Goal: Task Accomplishment & Management: Complete application form

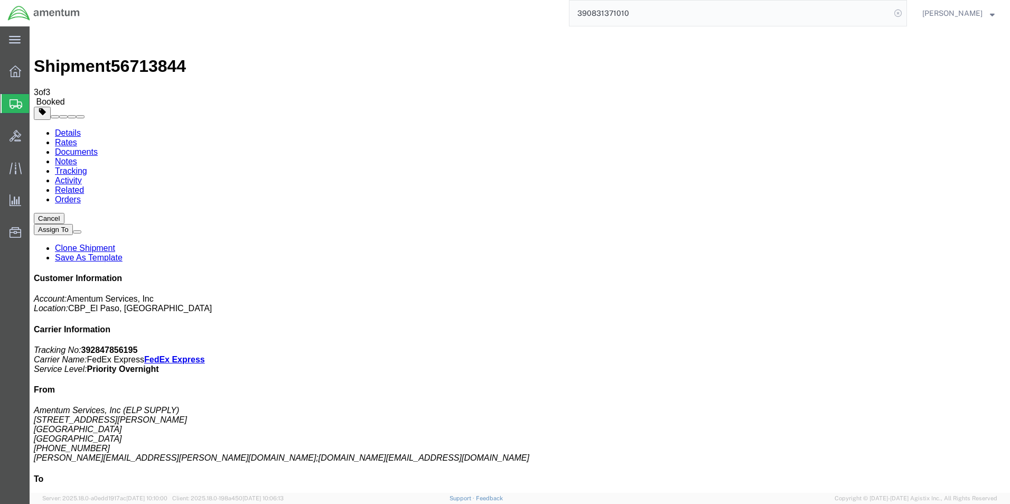
click at [903, 15] on icon at bounding box center [898, 13] width 15 height 15
click at [906, 12] on icon at bounding box center [898, 13] width 15 height 15
paste input "MS28775-270"
type input "MS28775-270"
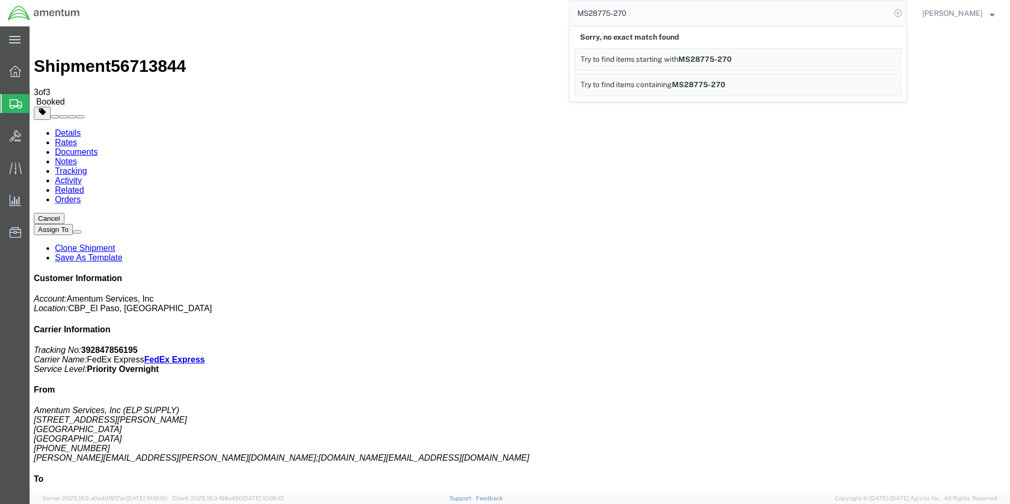
click at [901, 17] on icon at bounding box center [898, 13] width 15 height 15
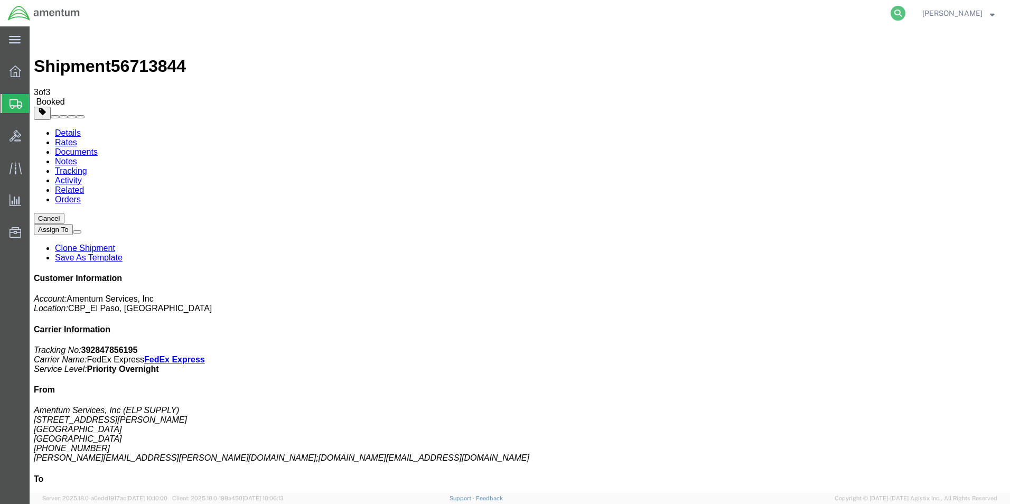
click at [903, 14] on icon at bounding box center [898, 13] width 15 height 15
paste input "392567988407"
type input "392567988407"
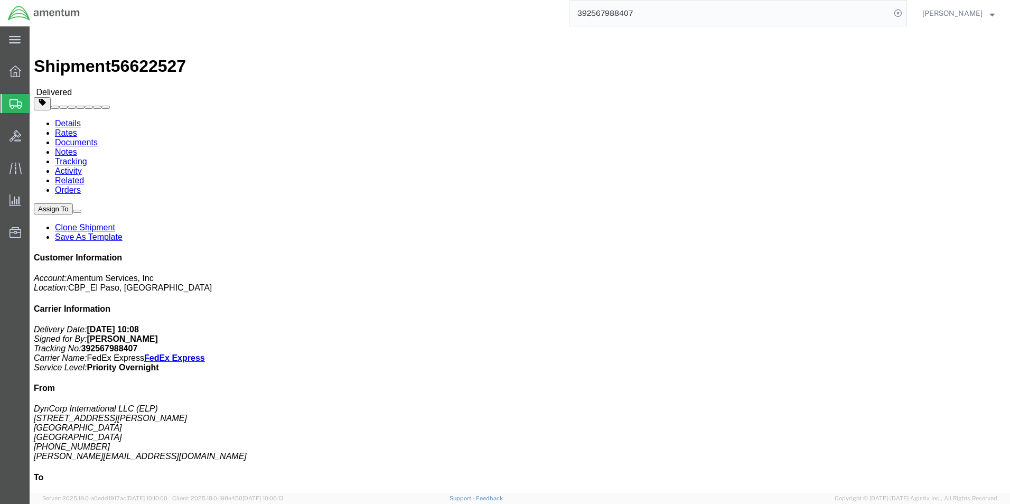
click link "Clone Shipment"
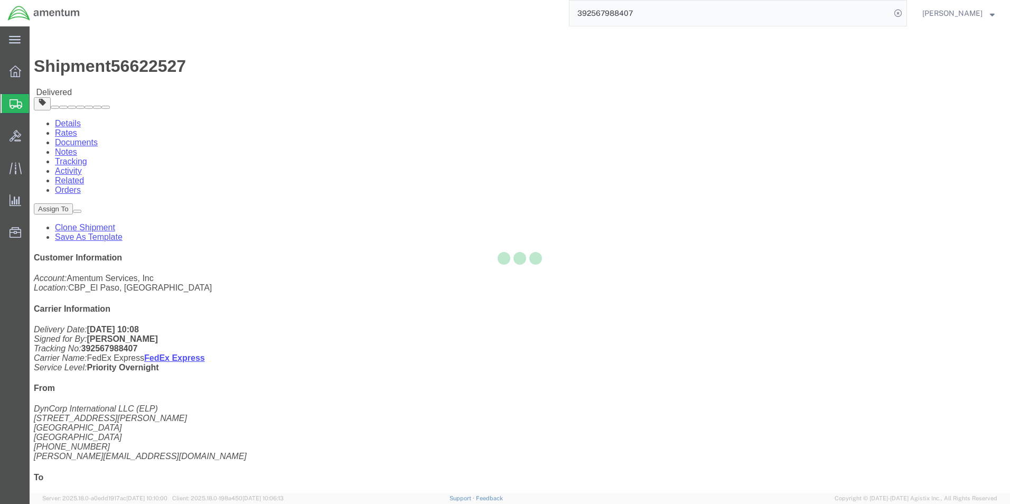
select select "49939"
select select "49949"
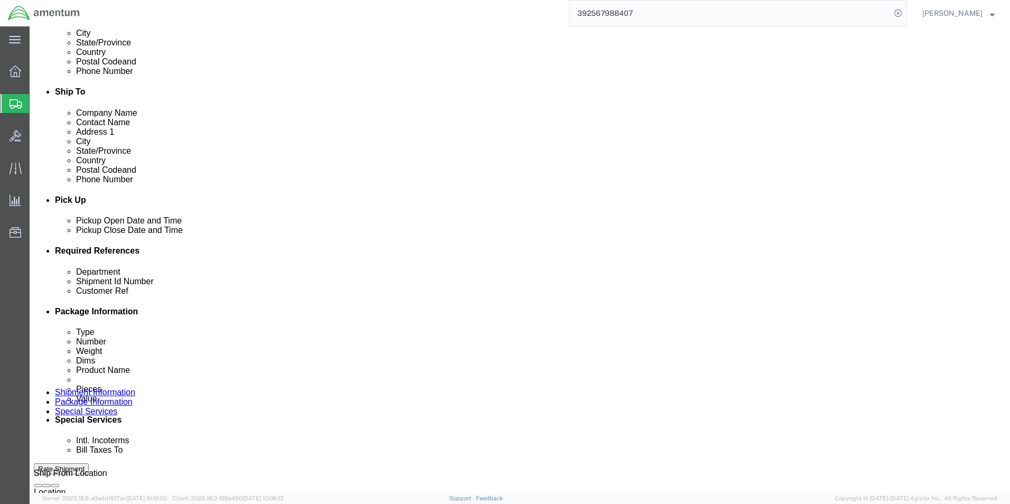
scroll to position [423, 0]
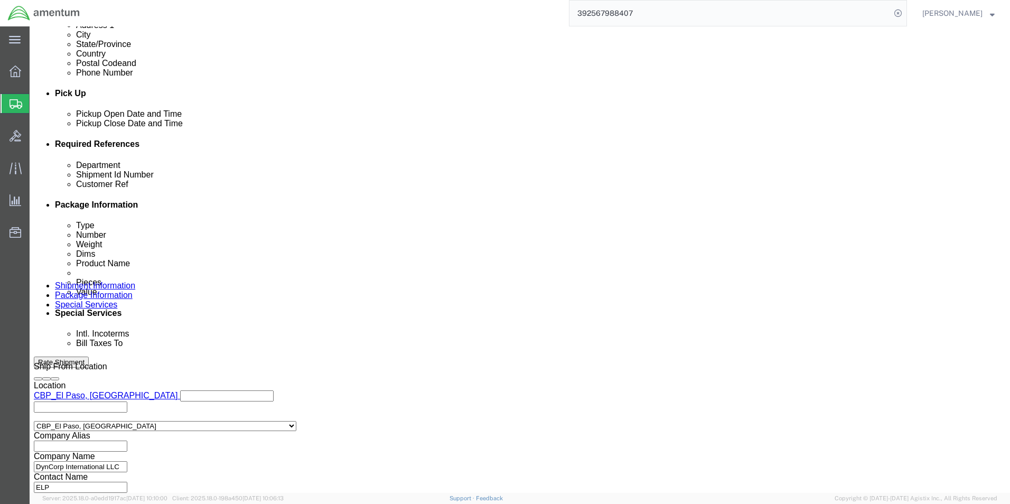
drag, startPoint x: 422, startPoint y: 226, endPoint x: 330, endPoint y: 227, distance: 92.0
click div "Shipment Id Number 95650"
type input "96158"
click input "USAGE# 327418"
type input "USAGE# 328926"
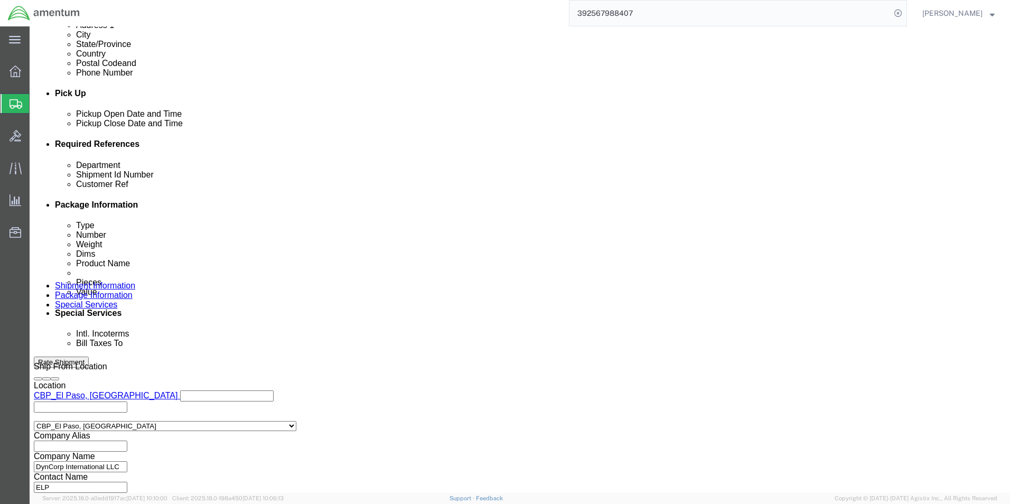
click button "Continue"
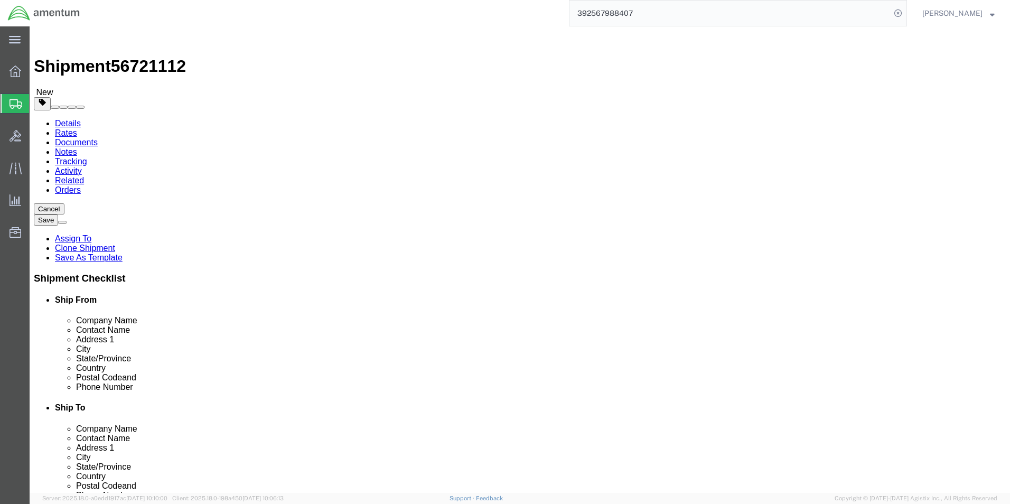
click input "12.00"
type input "10.00"
type input "10"
click div "Package Content # 1 1 x Your Packaging Package Type Select Bale(s) Basket(s) Bo…"
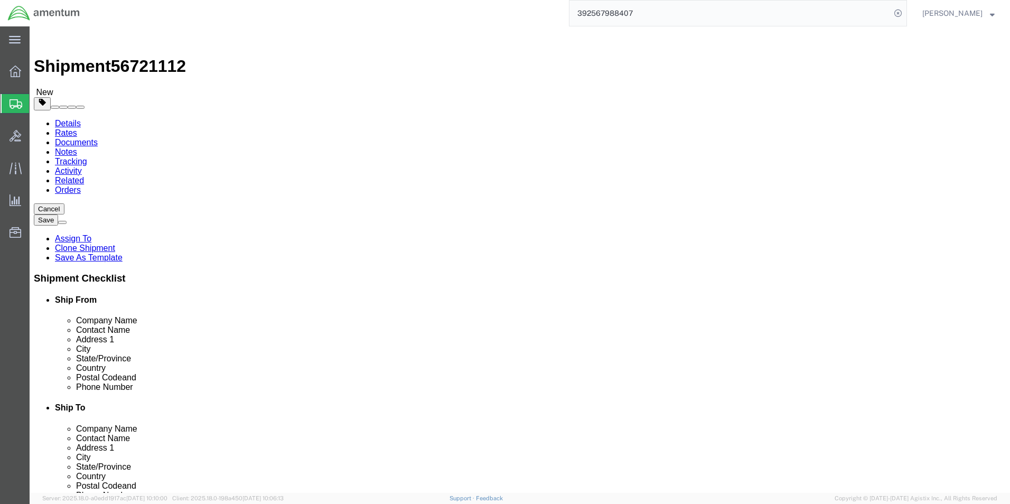
click input "2.00"
type input "4.00"
click dd "2.00 Each"
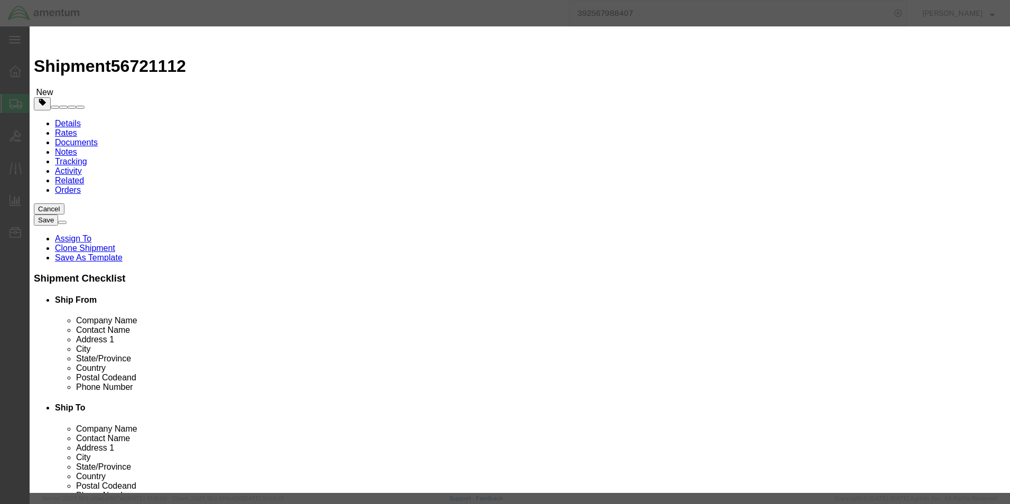
drag, startPoint x: 416, startPoint y: 80, endPoint x: 289, endPoint y: 77, distance: 127.4
click div "Product Name BEARING, WASHER THRUST"
type input "i"
type input "INDICATOR"
click h3 "Edit content"
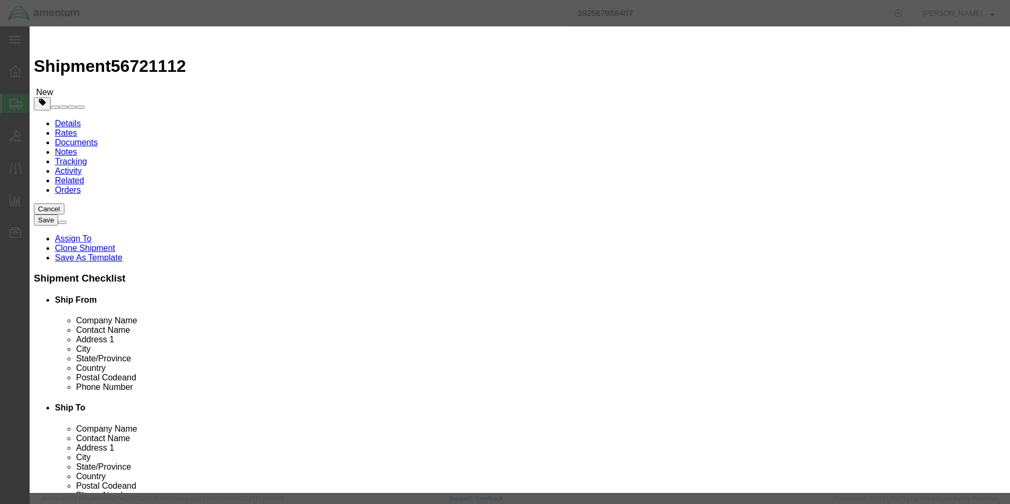
click input "2.00"
type input "1.00"
type input "1000"
click div "Commodity library"
click button "Save & Close"
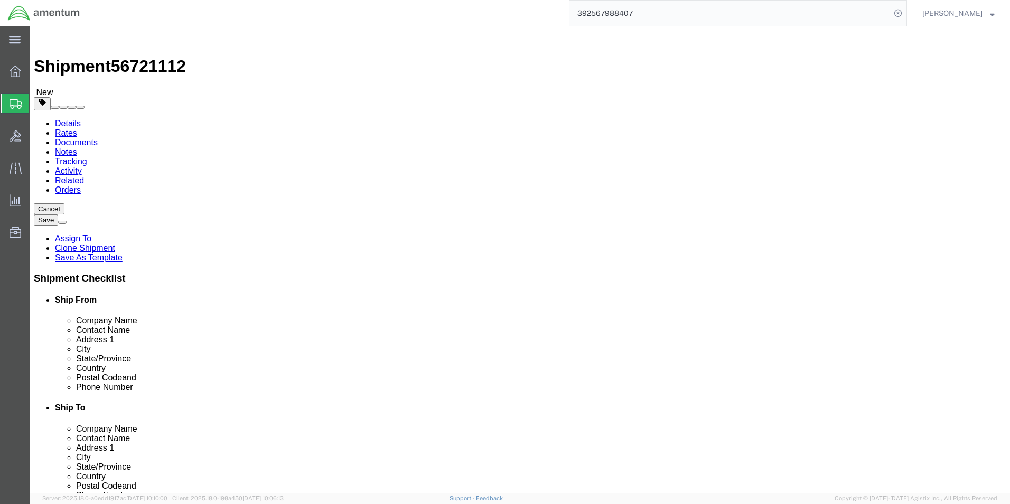
click button "Continue"
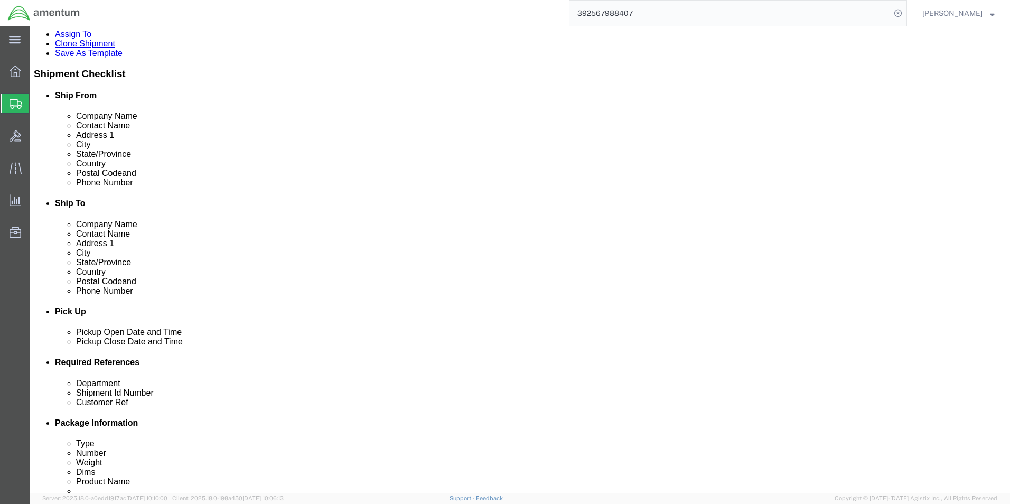
scroll to position [264, 0]
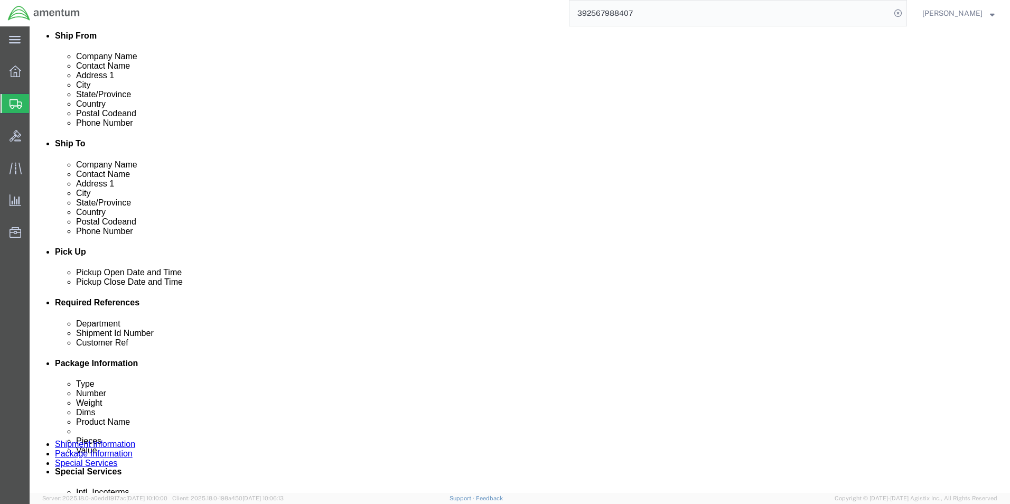
click button "Rate Shipment"
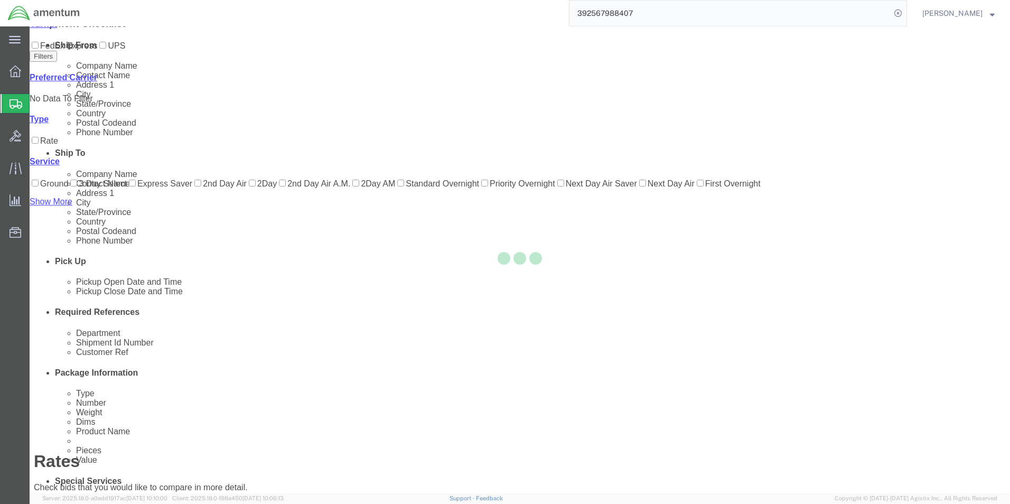
scroll to position [2, 0]
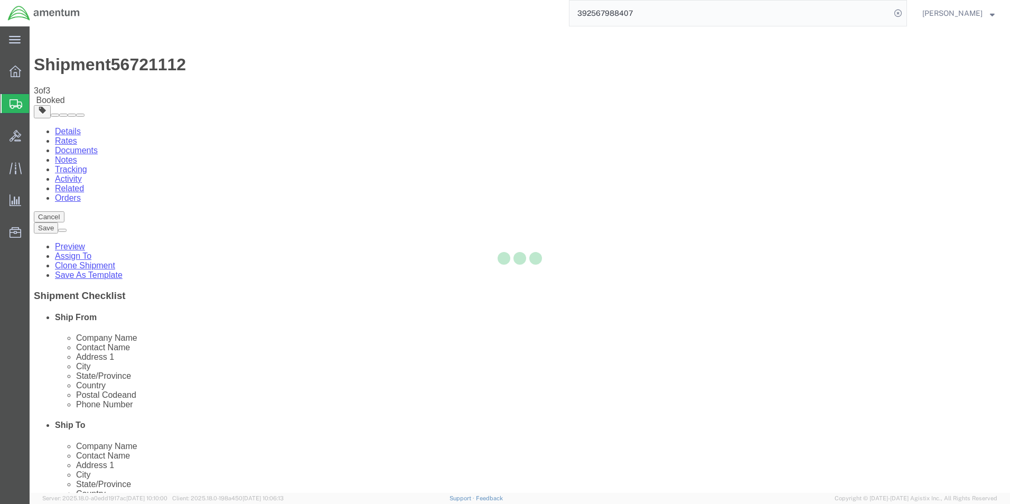
scroll to position [0, 0]
